Goal: Information Seeking & Learning: Compare options

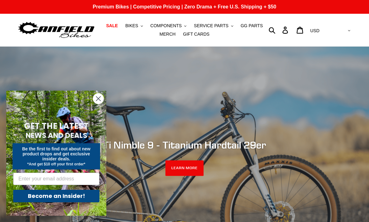
click at [134, 29] on button "BIKES .cls-1{fill:#231f20}" at bounding box center [134, 26] width 24 height 8
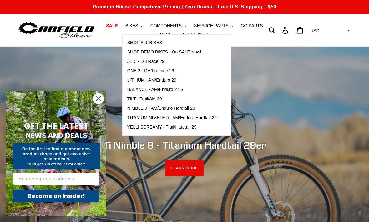
click at [152, 100] on span "TILT - Trail/AM 29" at bounding box center [144, 98] width 35 height 5
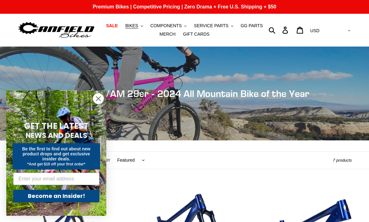
click at [98, 102] on circle "Close dialog" at bounding box center [98, 99] width 10 height 10
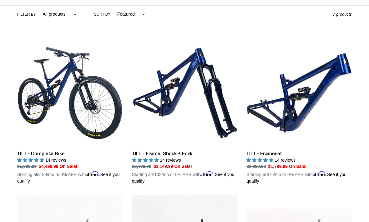
scroll to position [147, 0]
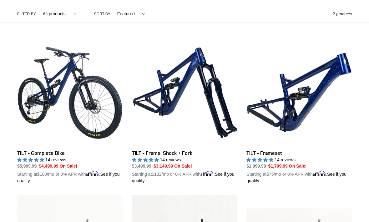
click at [291, 109] on link "TILT - Frameset" at bounding box center [299, 112] width 105 height 144
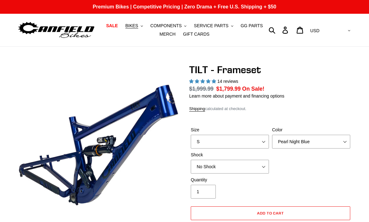
select select "highest-rating"
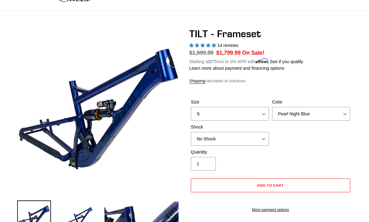
scroll to position [32, 0]
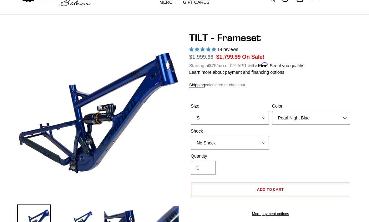
click at [262, 118] on select "S M L XL" at bounding box center [230, 118] width 78 height 14
select select "M"
click at [342, 118] on select "Pearl Night Blue Stealth Silver" at bounding box center [311, 118] width 78 height 14
select select "Stealth Silver"
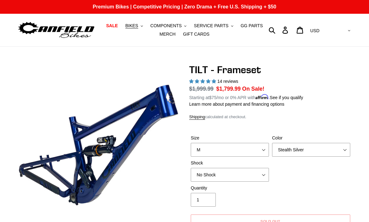
click at [133, 29] on button "BIKES .cls-1{fill:#231f20}" at bounding box center [134, 26] width 24 height 8
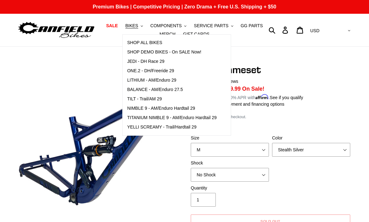
click at [139, 81] on span "LITHIUM - AM/Enduro 29" at bounding box center [151, 80] width 49 height 5
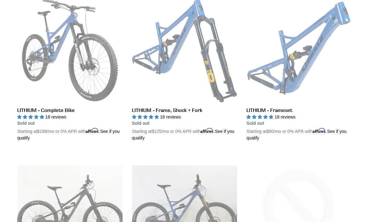
scroll to position [187, 0]
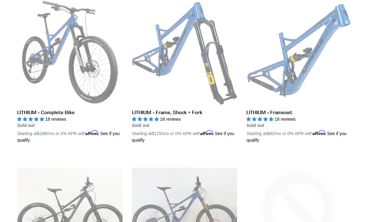
click at [271, 116] on link "LITHIUM - Frameset" at bounding box center [299, 71] width 105 height 144
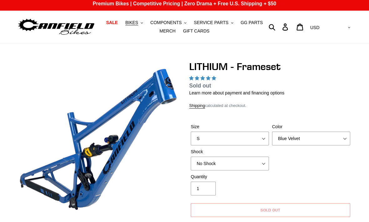
select select "highest-rating"
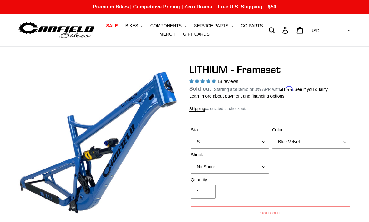
click at [130, 27] on span "BIKES" at bounding box center [132, 25] width 13 height 5
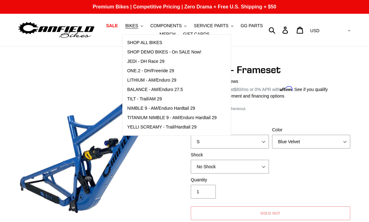
click at [148, 101] on span "TILT - Trail/AM 29" at bounding box center [144, 98] width 35 height 5
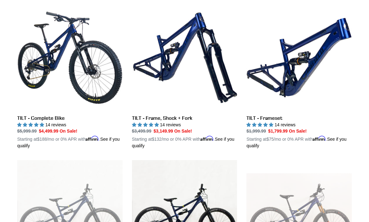
scroll to position [177, 0]
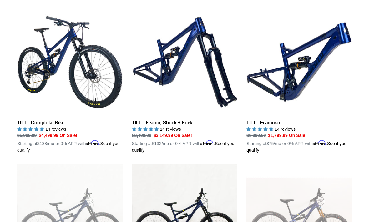
click at [285, 78] on link "TILT - Frameset" at bounding box center [299, 81] width 105 height 144
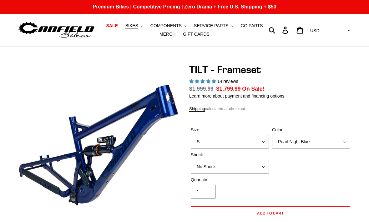
select select "highest-rating"
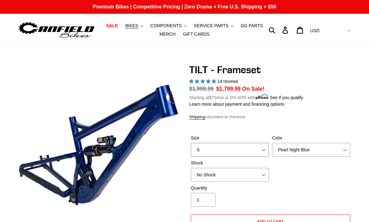
click at [264, 149] on select "S M L XL" at bounding box center [230, 150] width 78 height 14
click at [260, 148] on select "S M L XL" at bounding box center [230, 150] width 78 height 14
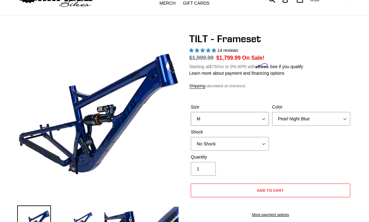
scroll to position [30, 0]
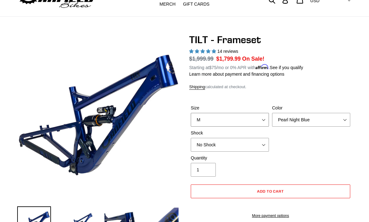
click at [262, 118] on select "S M L XL" at bounding box center [230, 120] width 78 height 14
select select "L"
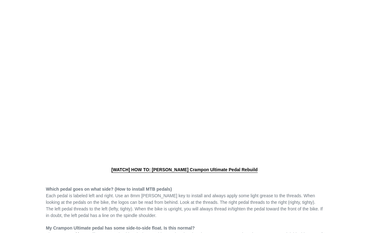
scroll to position [267, 0]
